Goal: Check status: Verify the current state of an ongoing process or item

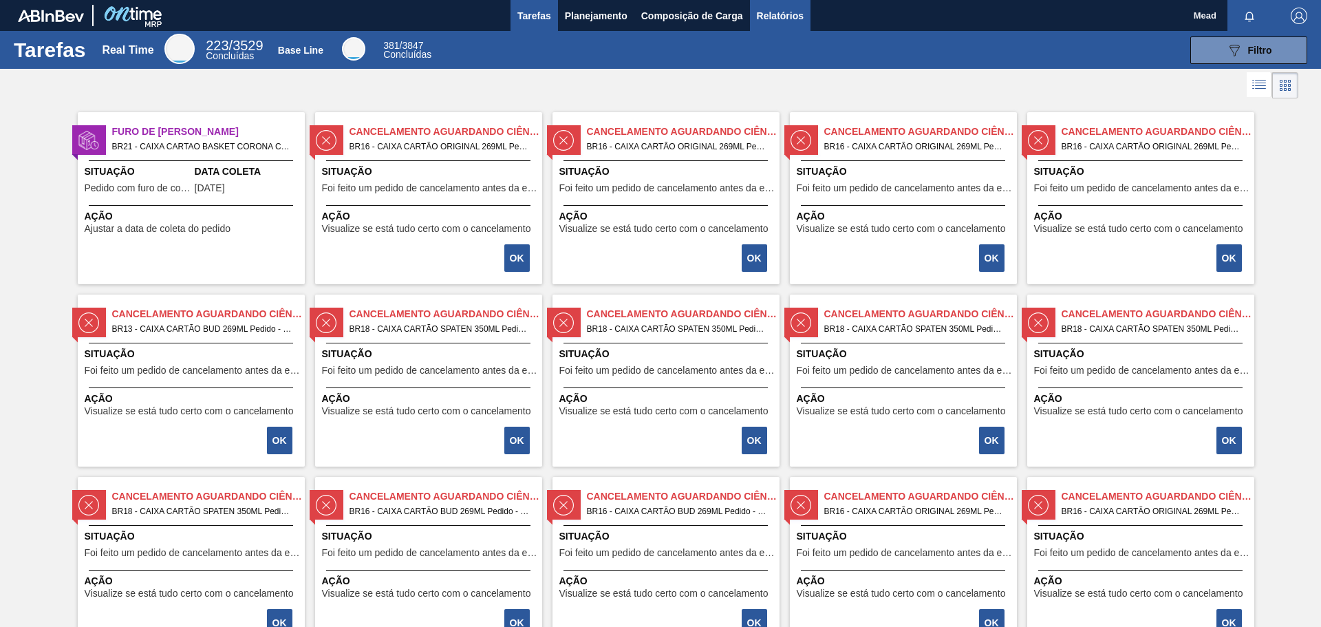
click at [769, 18] on span "Relatórios" at bounding box center [780, 16] width 47 height 17
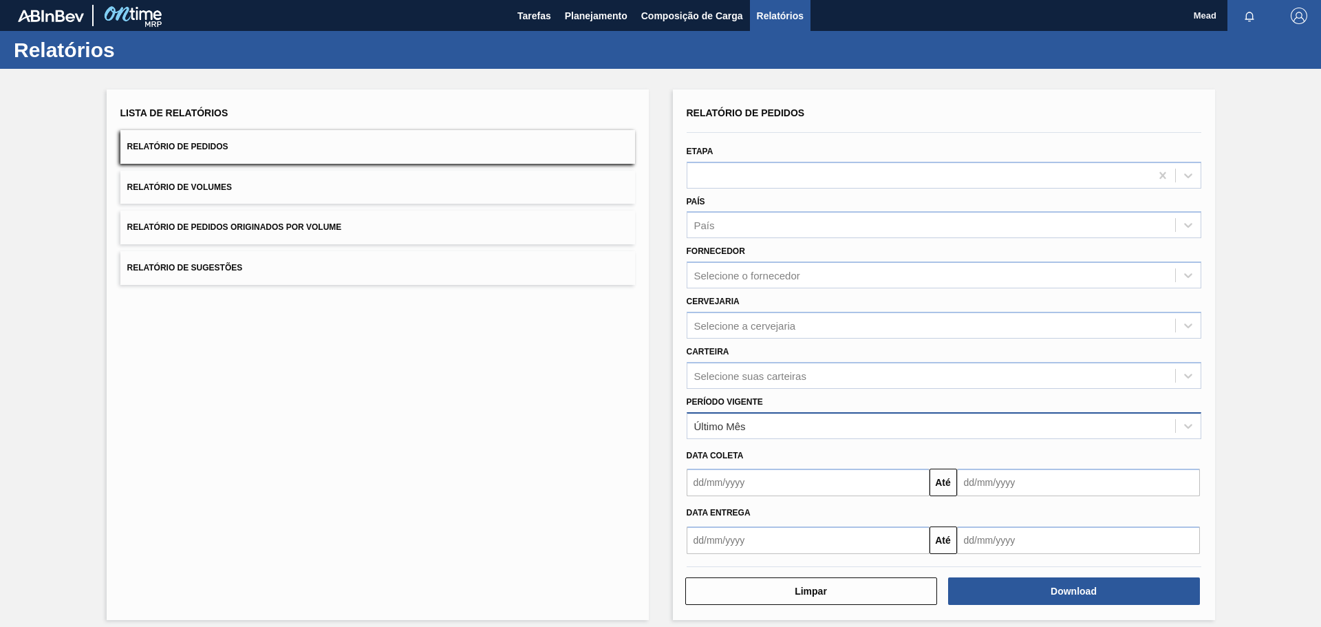
click at [849, 431] on div "Último Mês" at bounding box center [931, 425] width 488 height 20
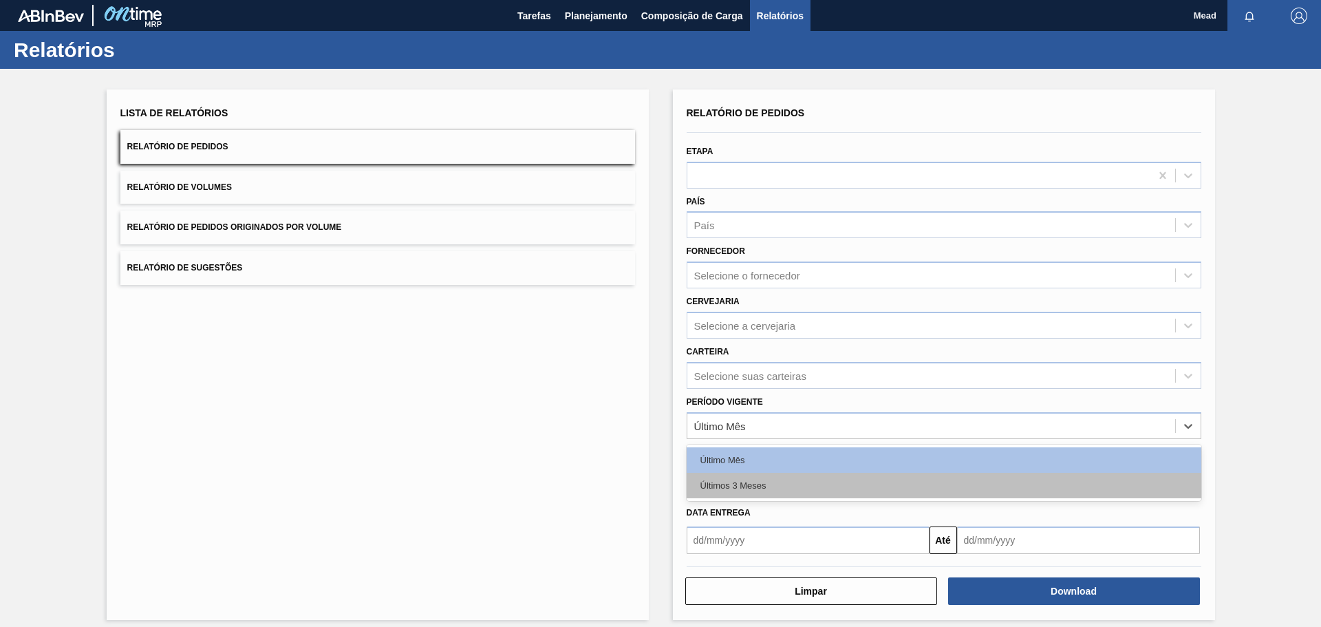
click at [774, 484] on div "Últimos 3 Meses" at bounding box center [943, 485] width 514 height 25
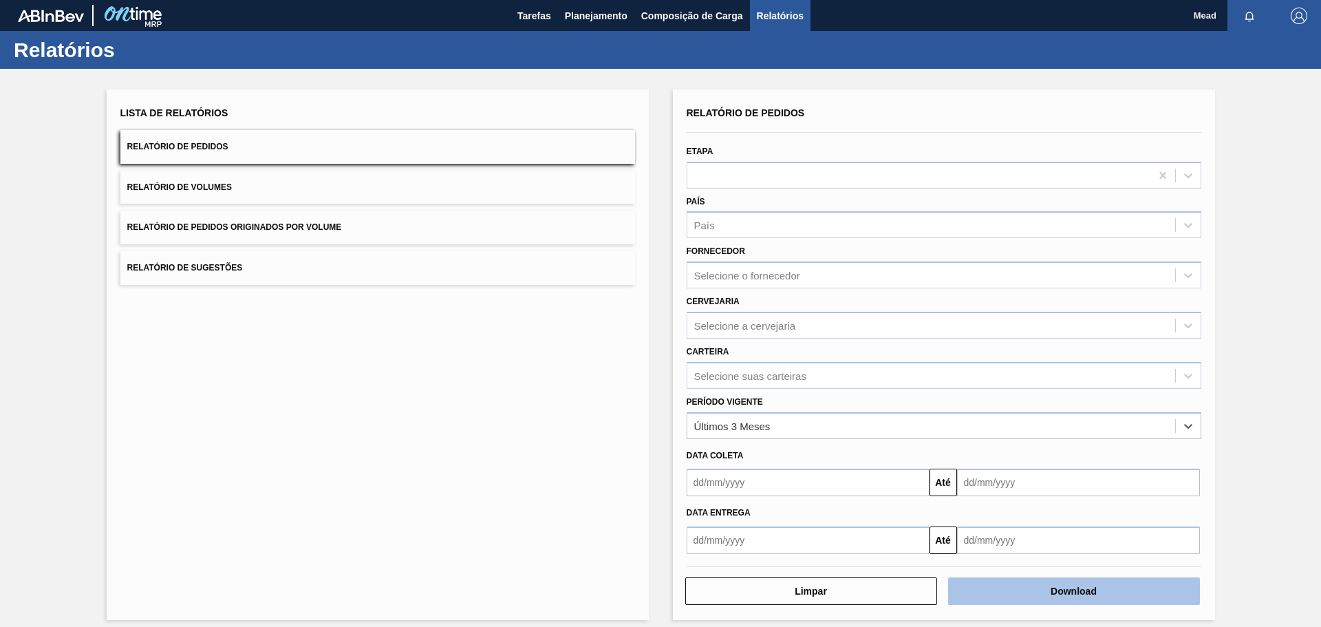
click at [1045, 580] on button "Download" at bounding box center [1074, 591] width 252 height 28
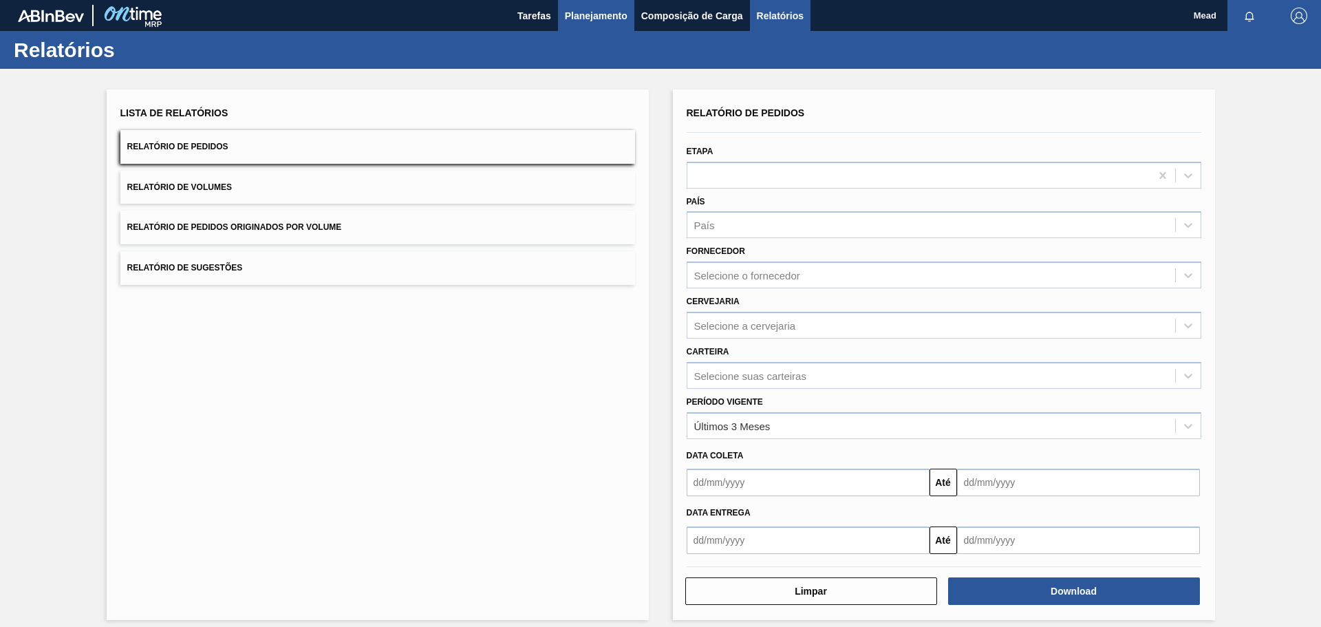
click at [577, 12] on span "Planejamento" at bounding box center [596, 16] width 63 height 17
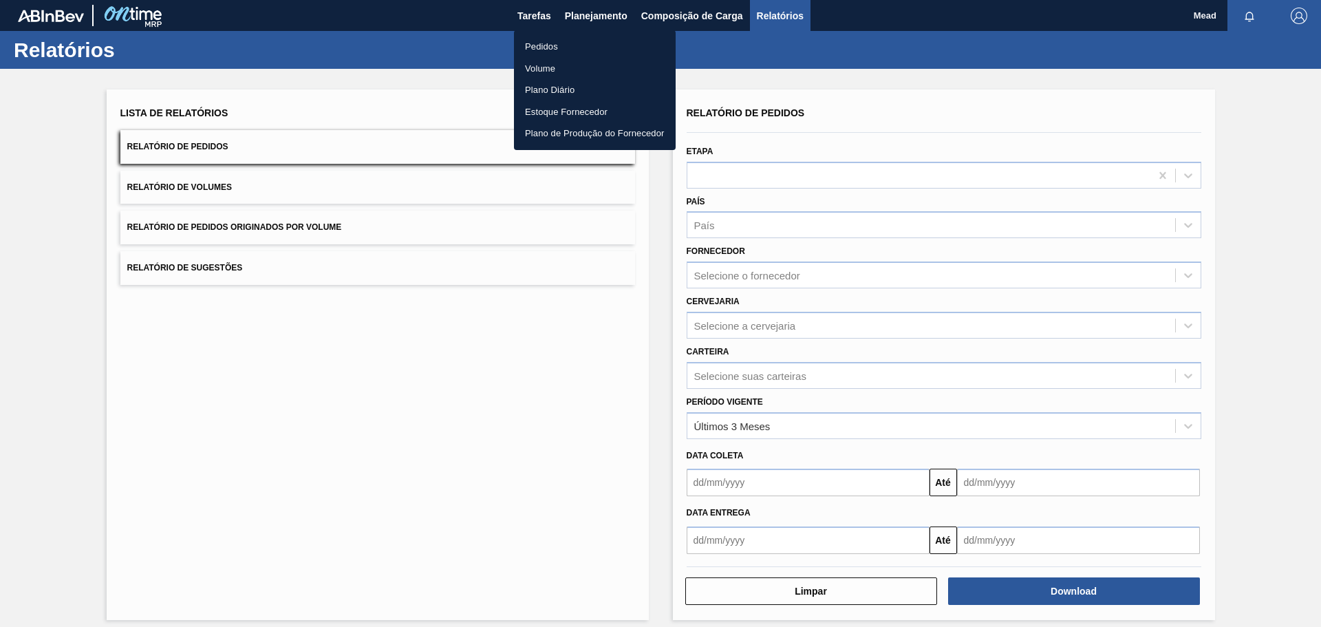
click at [529, 45] on li "Pedidos" at bounding box center [595, 47] width 162 height 22
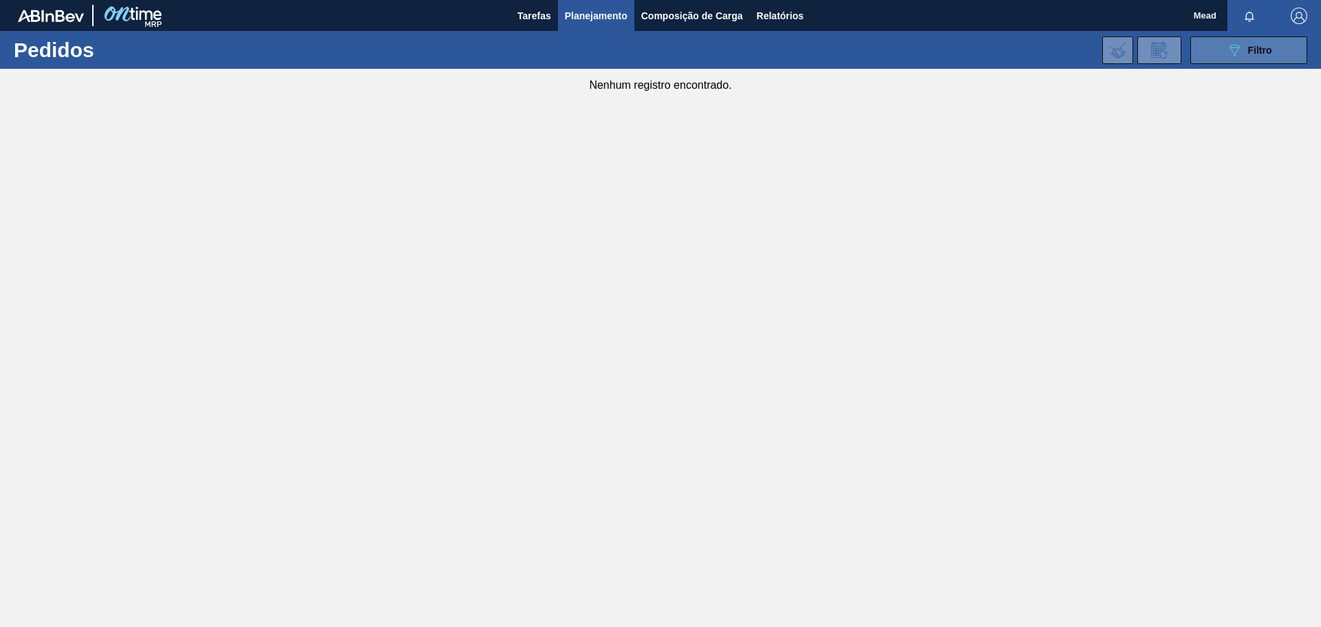
click at [1246, 44] on div "089F7B8B-B2A5-4AFE-B5C0-19BA573D28AC Filtro" at bounding box center [1249, 50] width 46 height 17
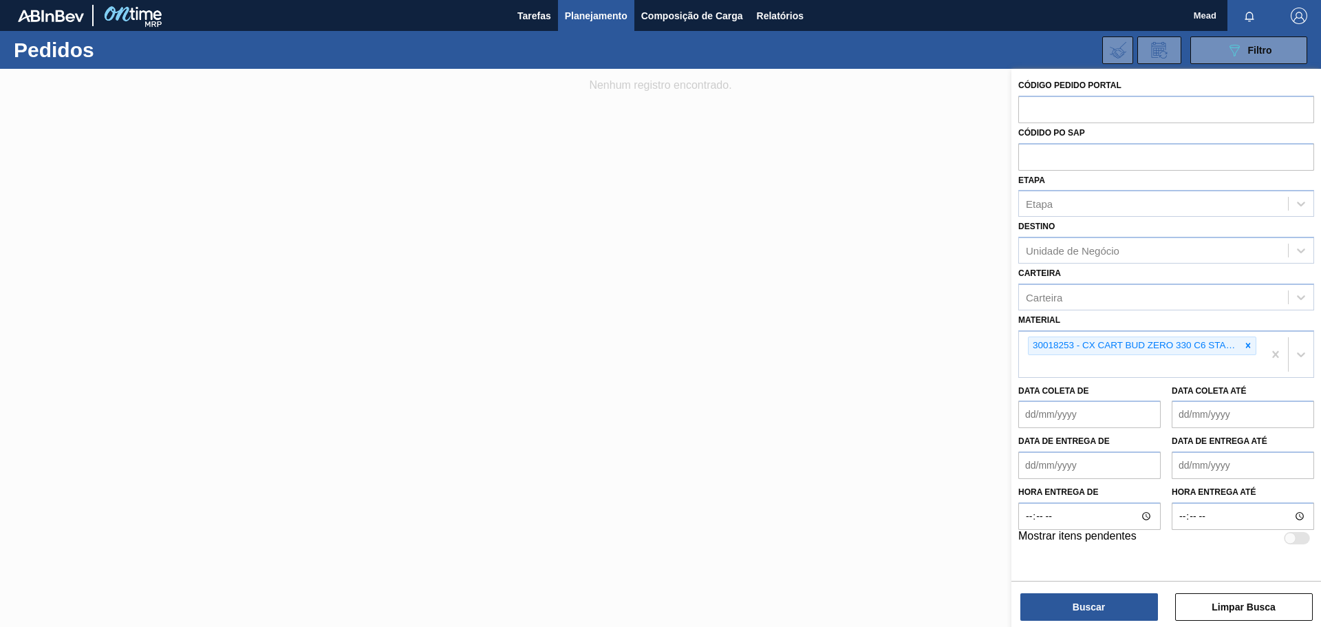
drag, startPoint x: 1250, startPoint y: 346, endPoint x: 1232, endPoint y: 312, distance: 38.8
click at [1249, 343] on icon at bounding box center [1248, 345] width 10 height 10
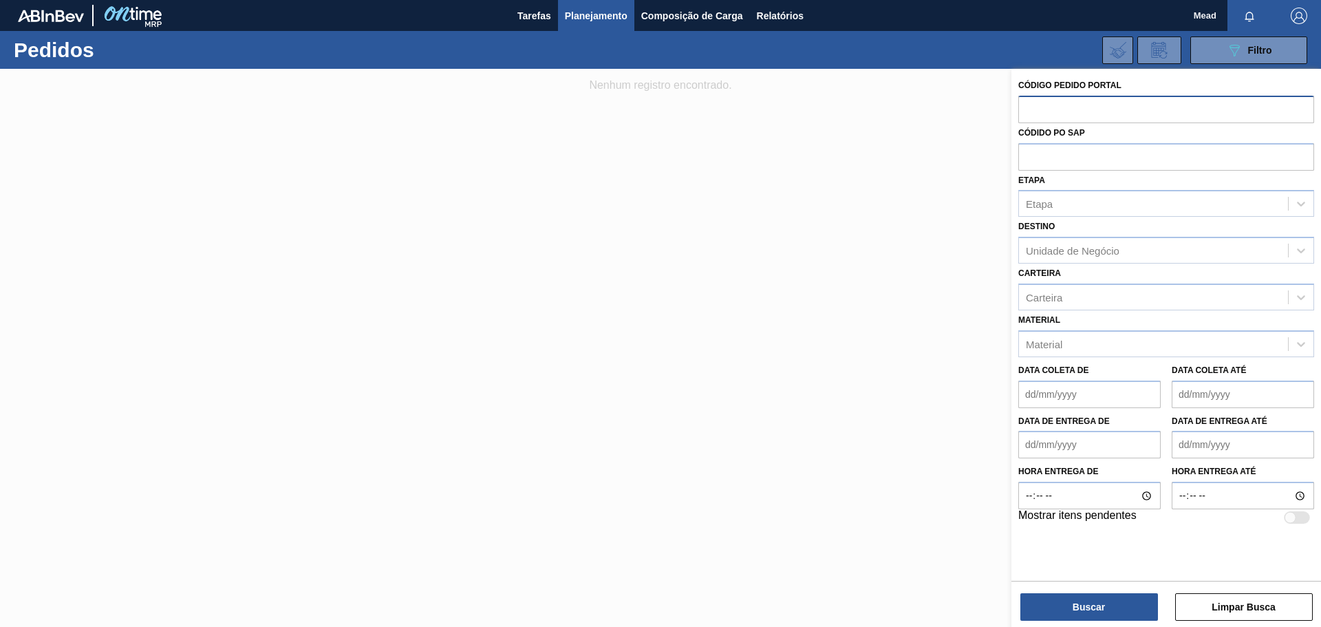
click at [1068, 111] on input "text" at bounding box center [1166, 109] width 296 height 26
type input "2013085"
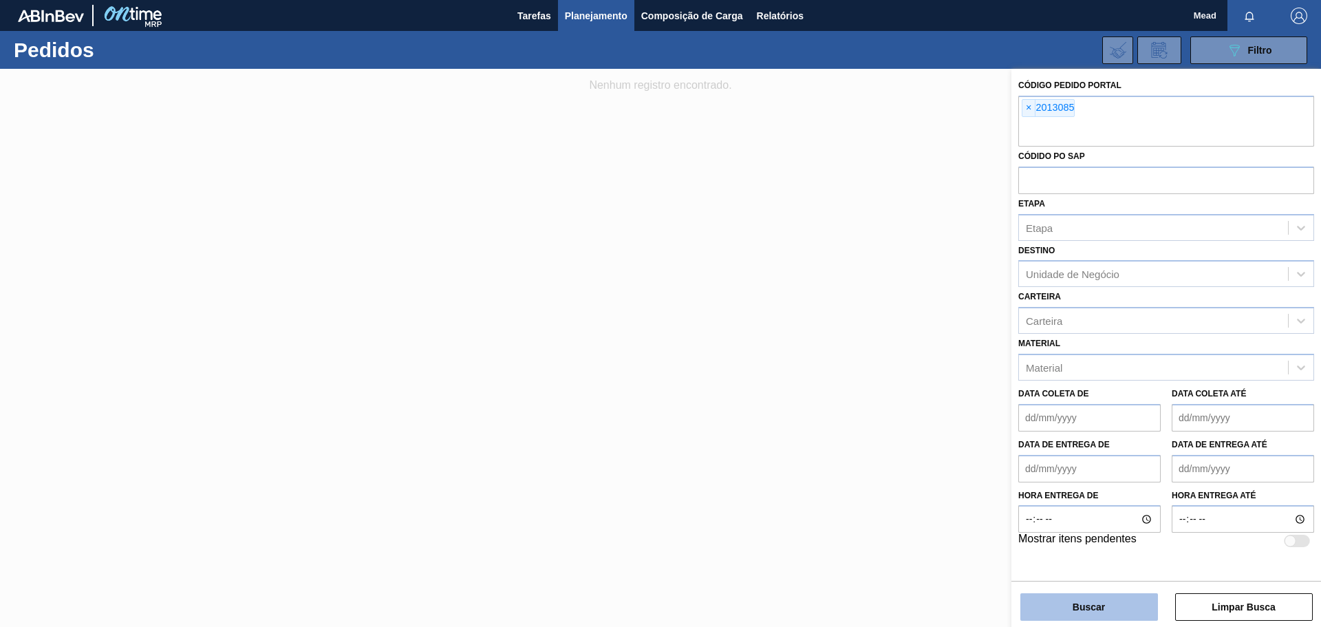
click at [1110, 596] on button "Buscar" at bounding box center [1089, 607] width 138 height 28
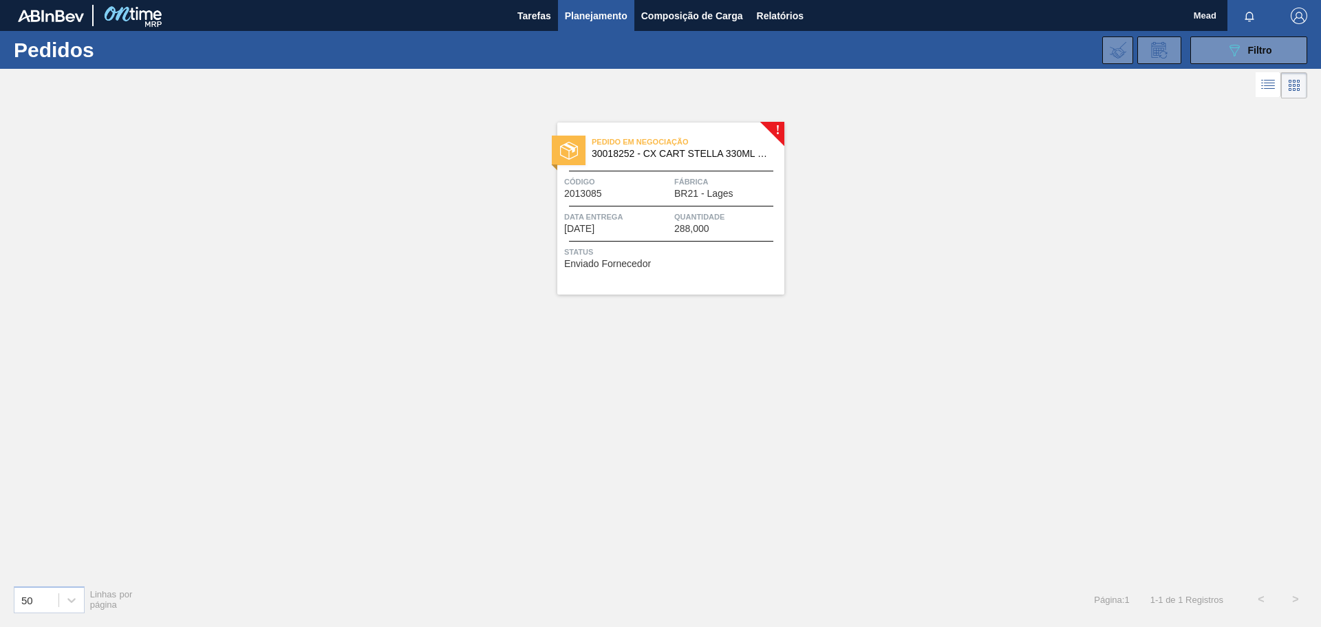
click at [674, 217] on span "Quantidade" at bounding box center [727, 217] width 107 height 14
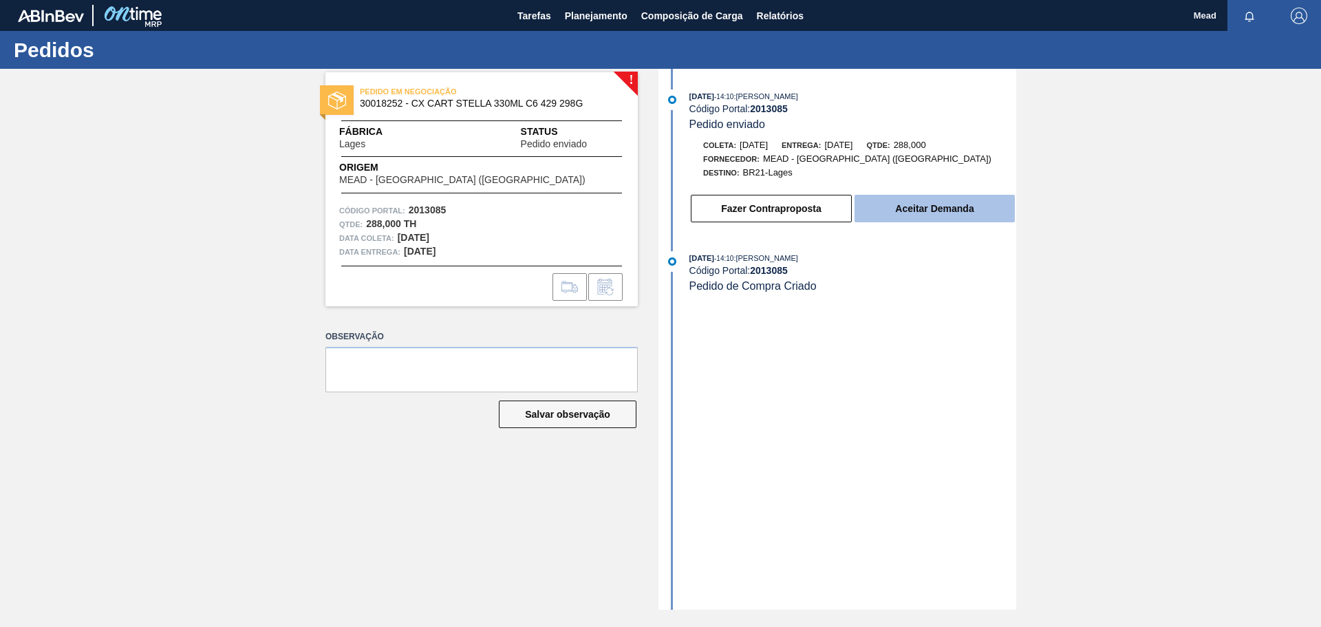
click at [918, 206] on button "Aceitar Demanda" at bounding box center [934, 209] width 160 height 28
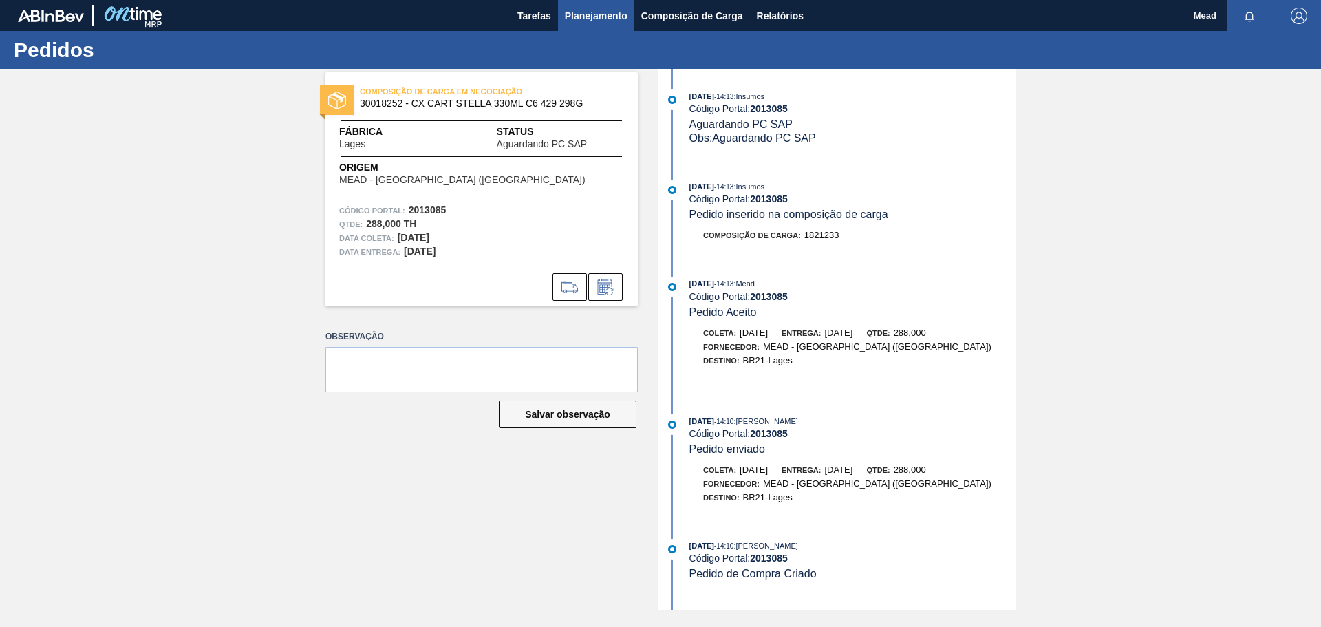
click at [574, 14] on span "Planejamento" at bounding box center [596, 16] width 63 height 17
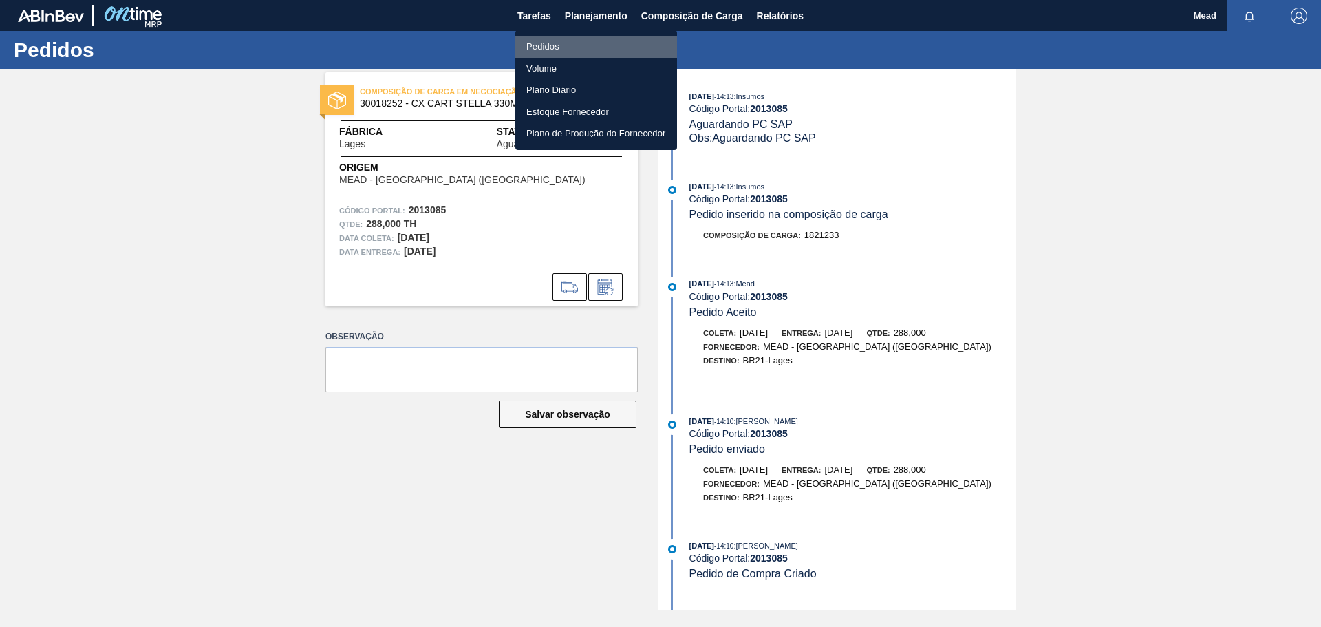
click at [544, 47] on li "Pedidos" at bounding box center [596, 47] width 162 height 22
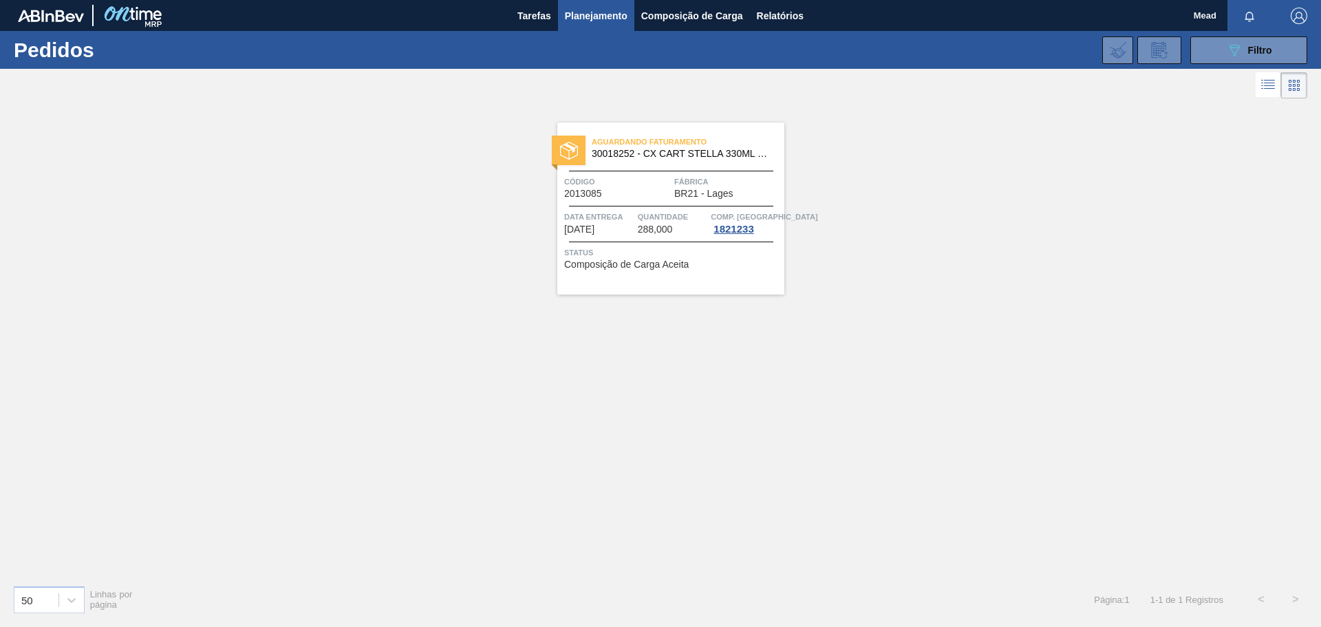
click at [673, 197] on div "Código 2013085 Fábrica BR21 - Lages" at bounding box center [670, 187] width 227 height 24
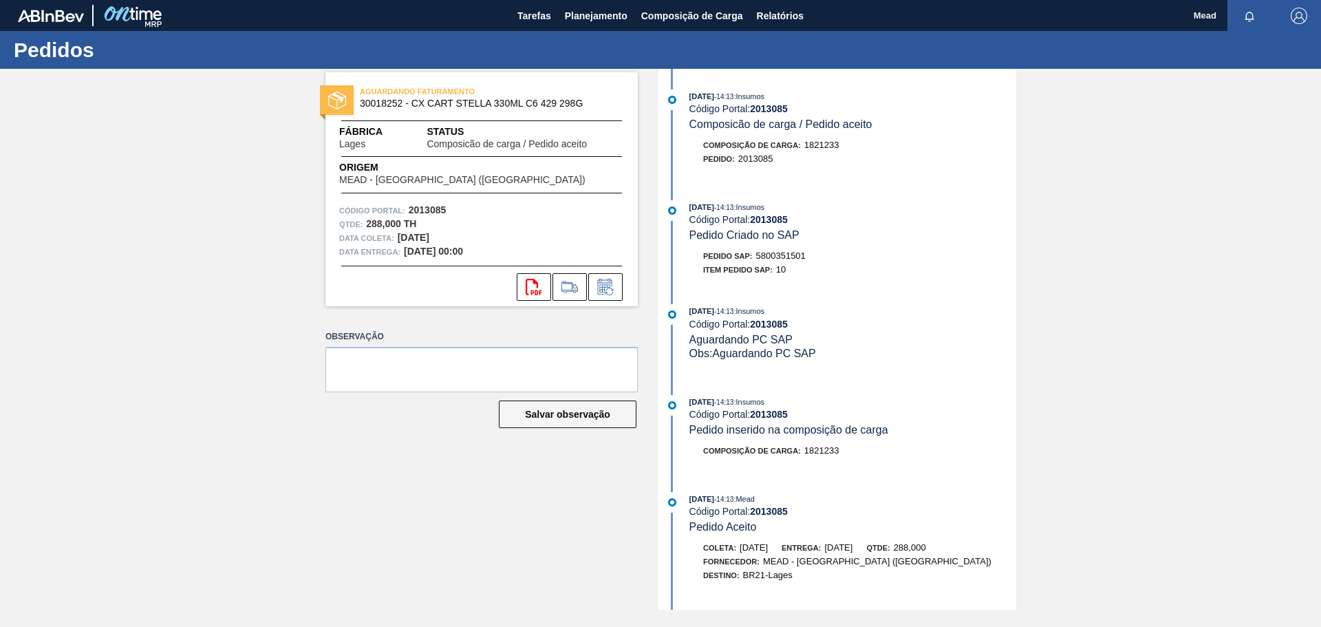
drag, startPoint x: 673, startPoint y: 197, endPoint x: 1134, endPoint y: 415, distance: 509.8
click at [737, 237] on div "[DATE] 14:13 : Insumos Código Portal: 2013085 Composicão de carga / Pedido acei…" at bounding box center [839, 339] width 354 height 541
click at [317, 228] on div "AGUARDANDO FATURAMENTO 30018252 - CX CART STELLA 330ML C6 429 298G Fábrica Lage…" at bounding box center [471, 189] width 333 height 234
